Goal: Check status: Check status

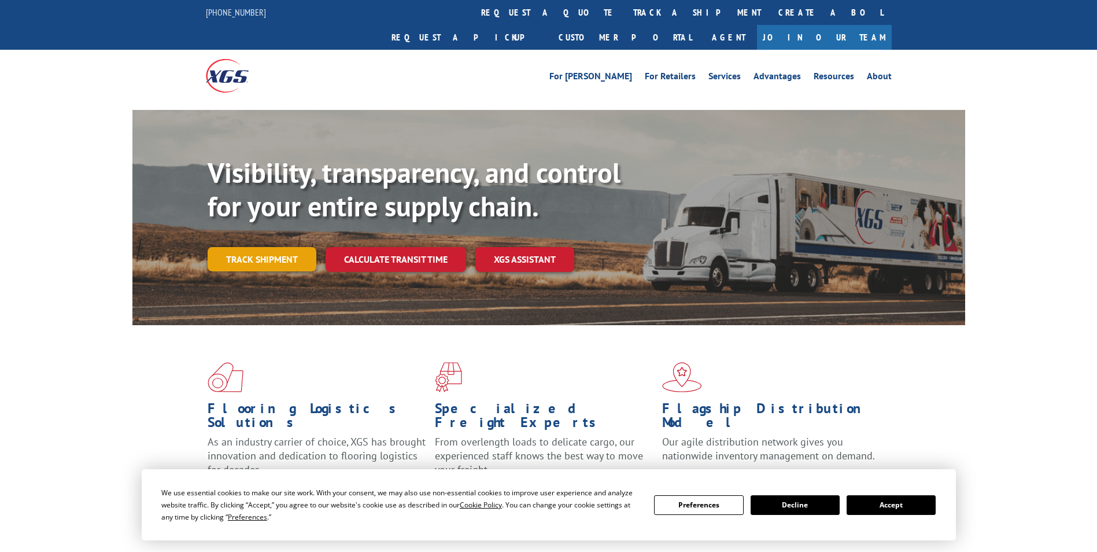
click at [269, 247] on link "Track shipment" at bounding box center [262, 259] width 109 height 24
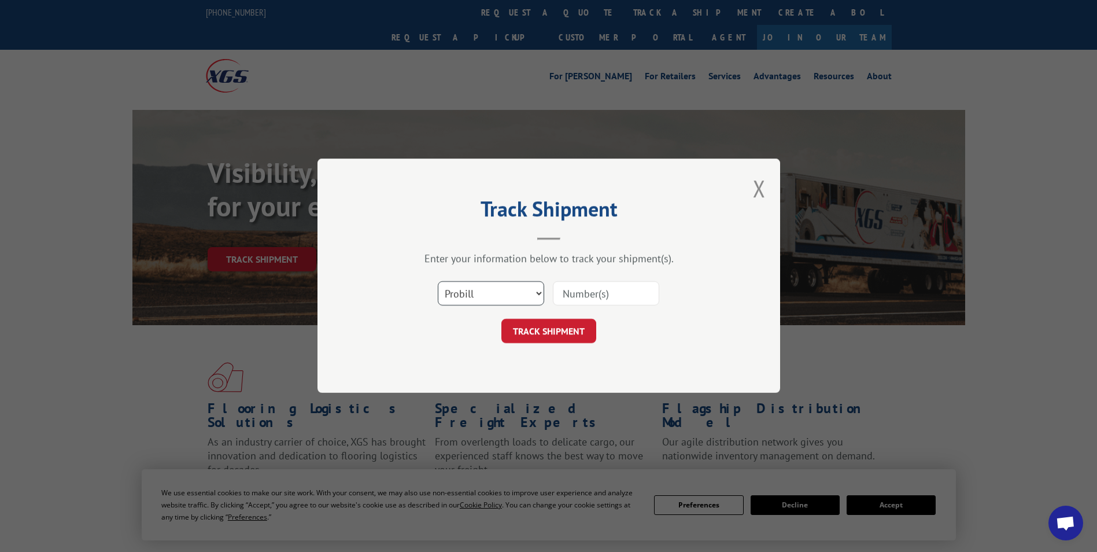
click at [502, 291] on select "Select category... Probill BOL PO" at bounding box center [491, 294] width 106 height 24
select select "bol"
click at [438, 282] on select "Select category... Probill BOL PO" at bounding box center [491, 294] width 106 height 24
click at [577, 302] on input at bounding box center [606, 294] width 106 height 24
paste input "7082783"
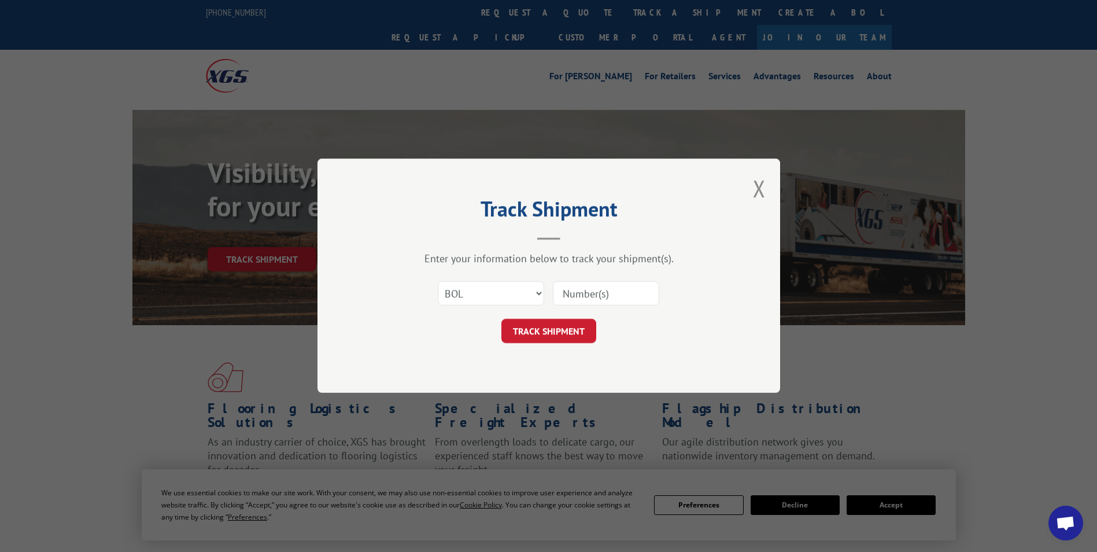
type input "7082783"
click button "TRACK SHIPMENT" at bounding box center [548, 331] width 95 height 24
